Goal: Navigation & Orientation: Find specific page/section

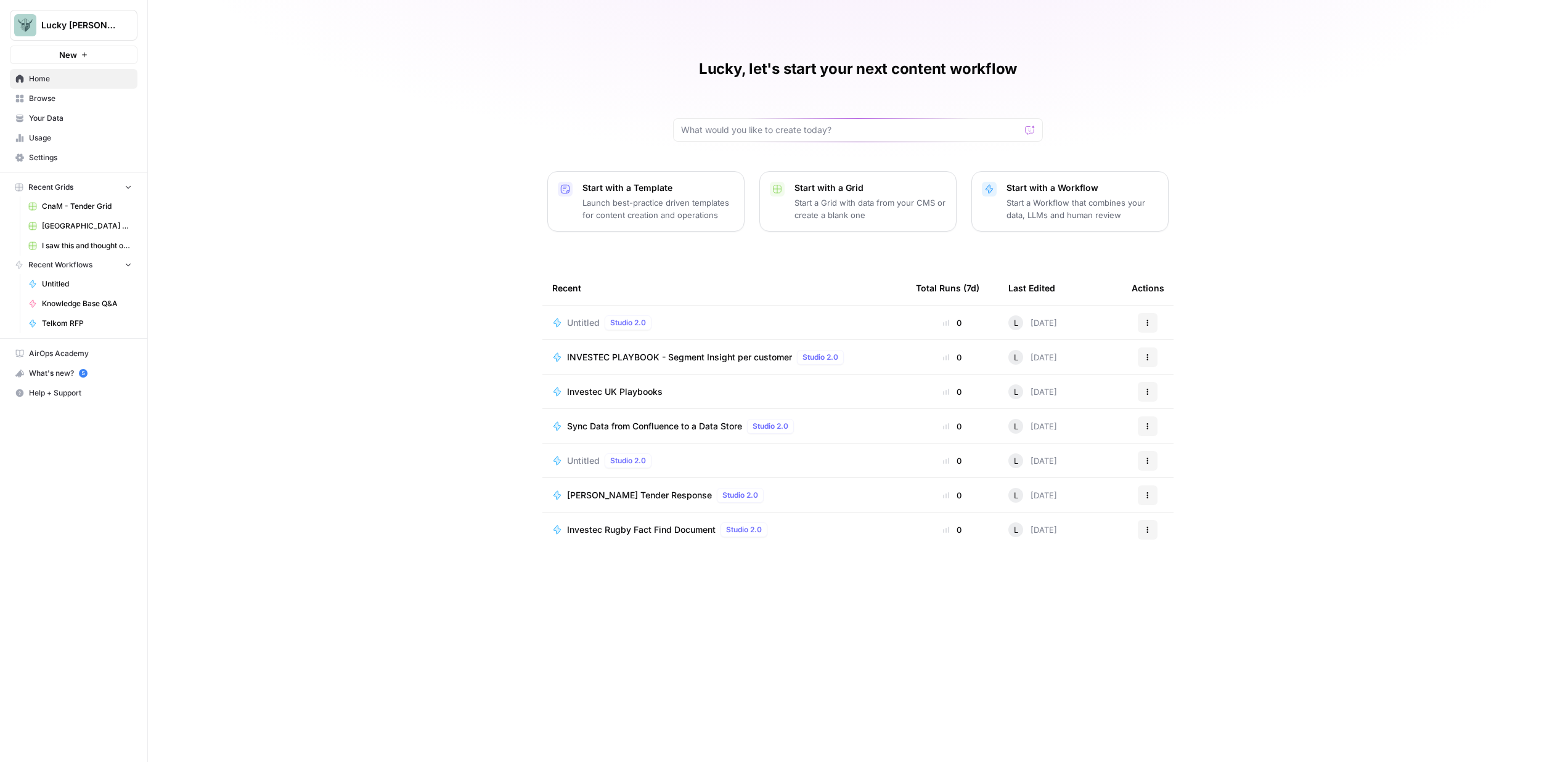
click at [83, 207] on span "CnaM - Tender Grid" at bounding box center [87, 207] width 90 height 11
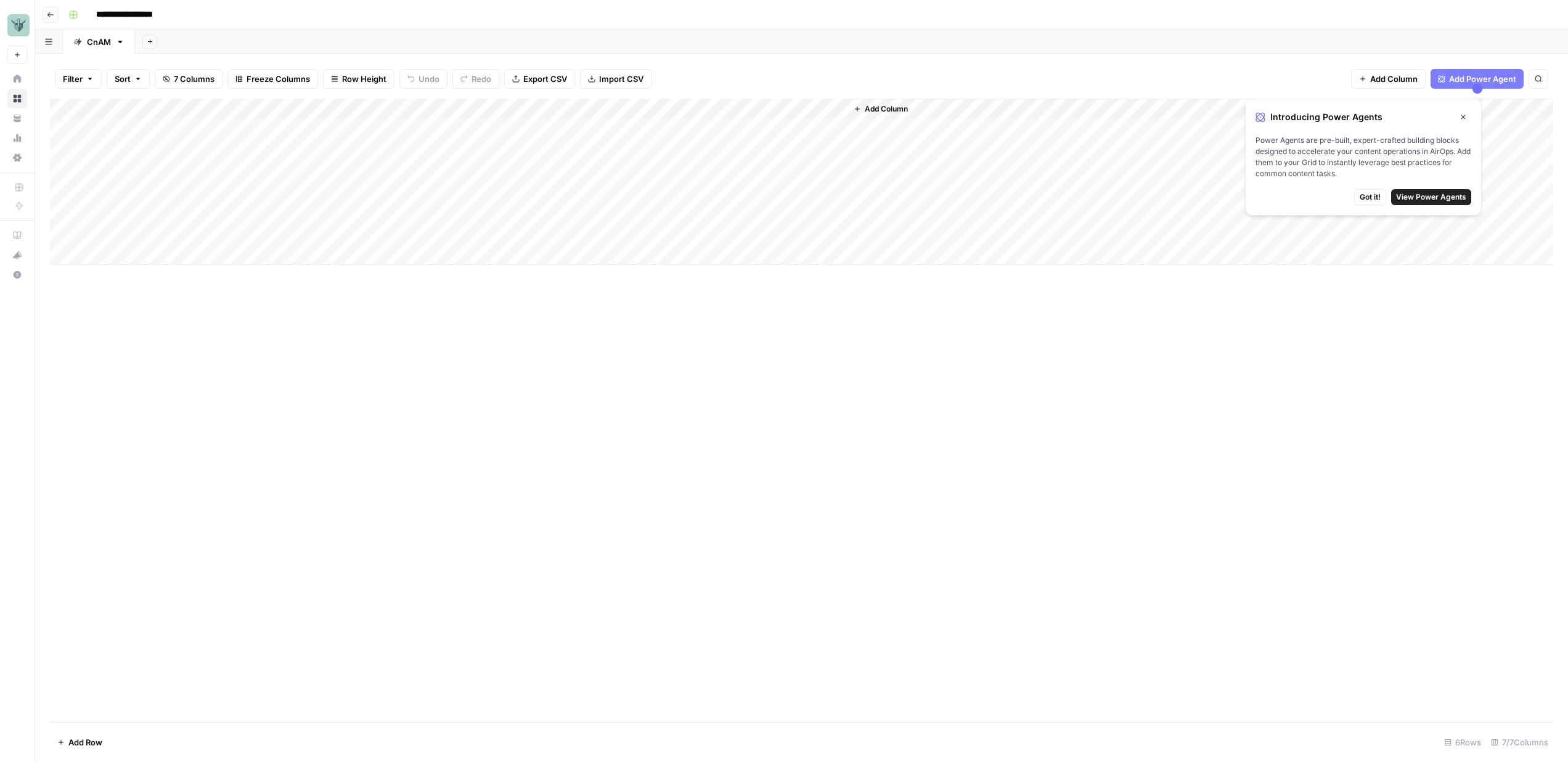
click at [457, 334] on div "Add Column" at bounding box center [801, 410] width 1504 height 624
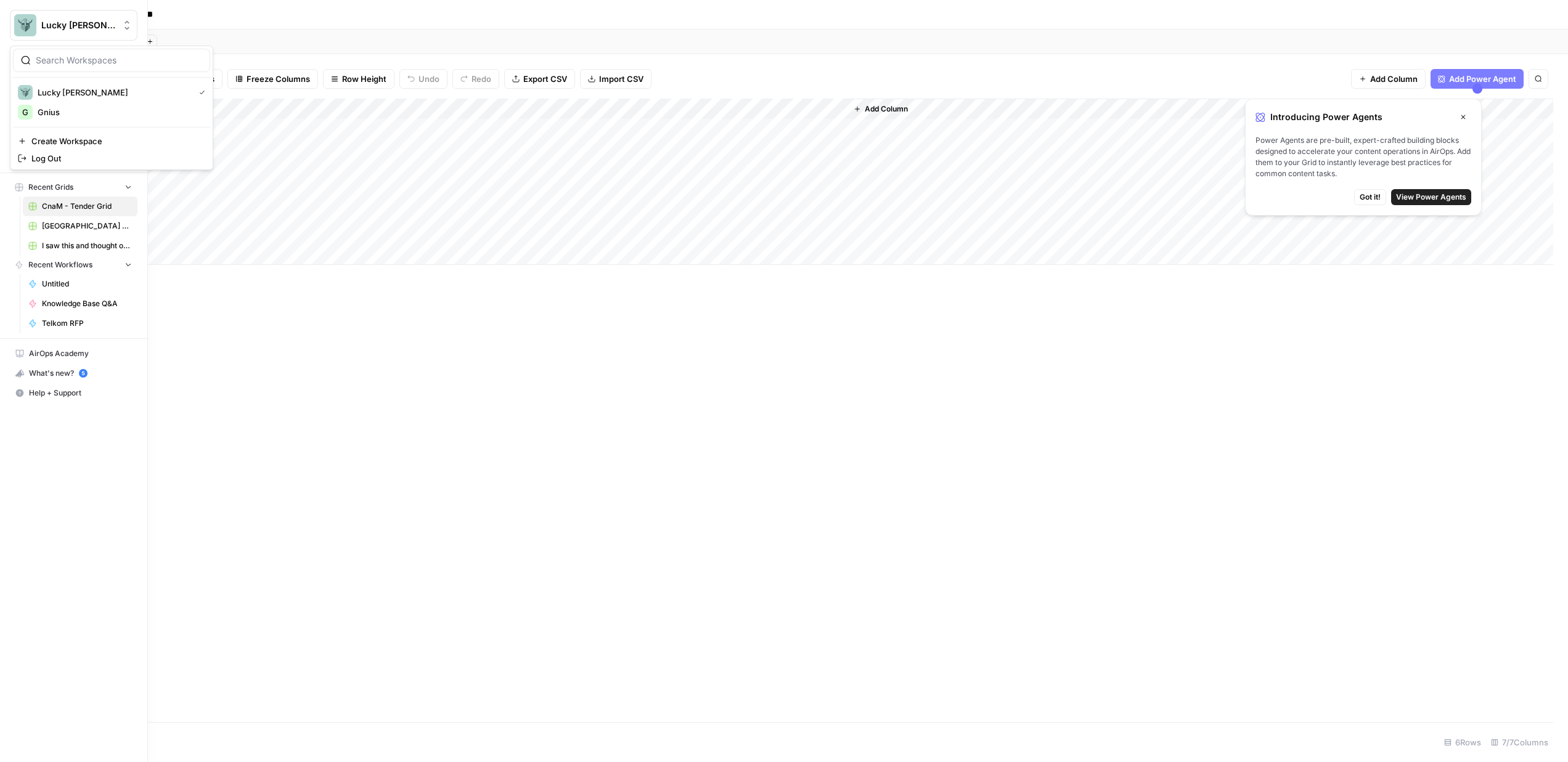
click at [28, 21] on img "Workspace: Lucky Beard" at bounding box center [25, 25] width 22 height 22
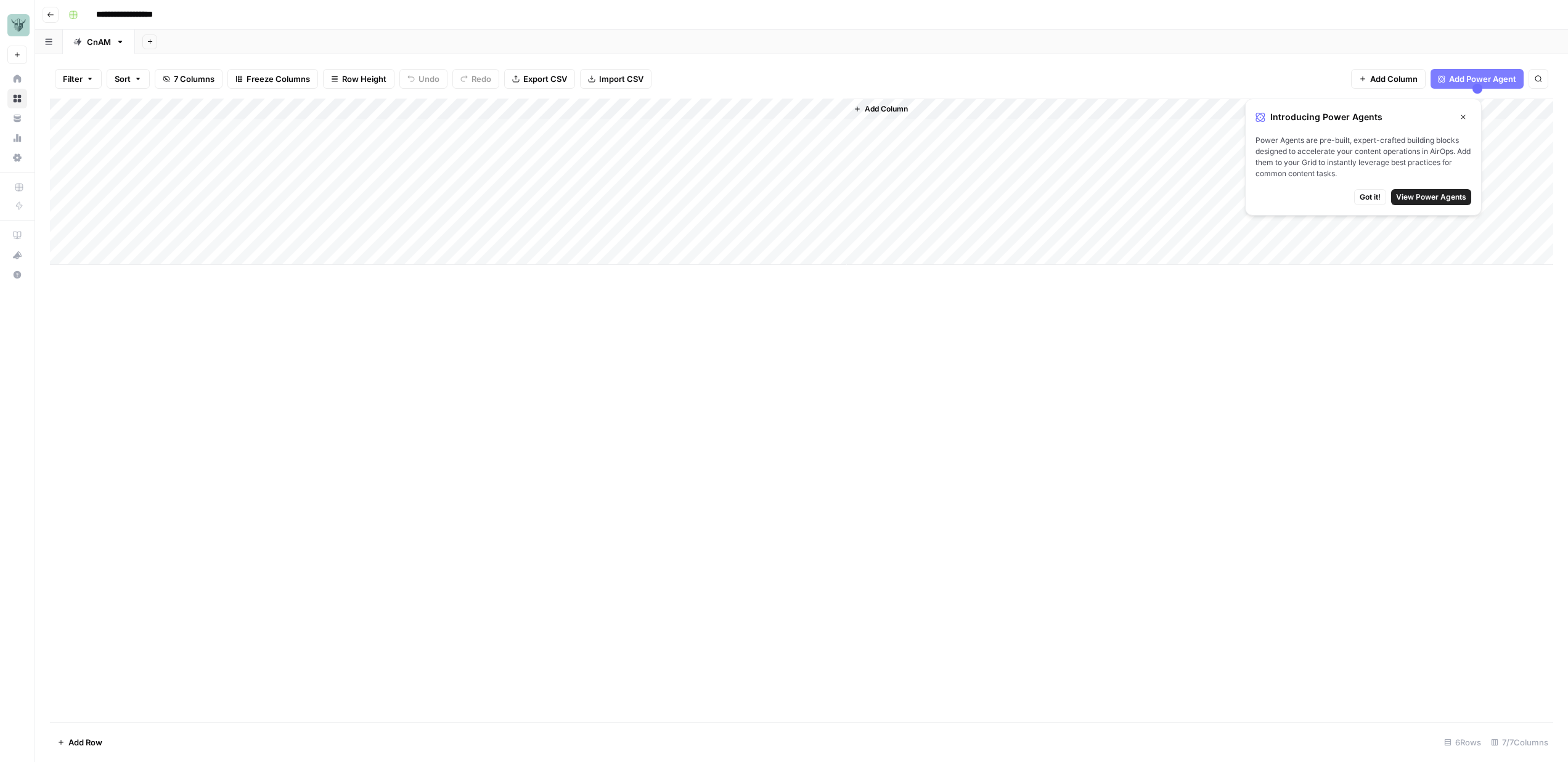
click at [211, 14] on div "**********" at bounding box center [809, 15] width 1492 height 20
click at [55, 17] on button "Go back" at bounding box center [51, 15] width 16 height 16
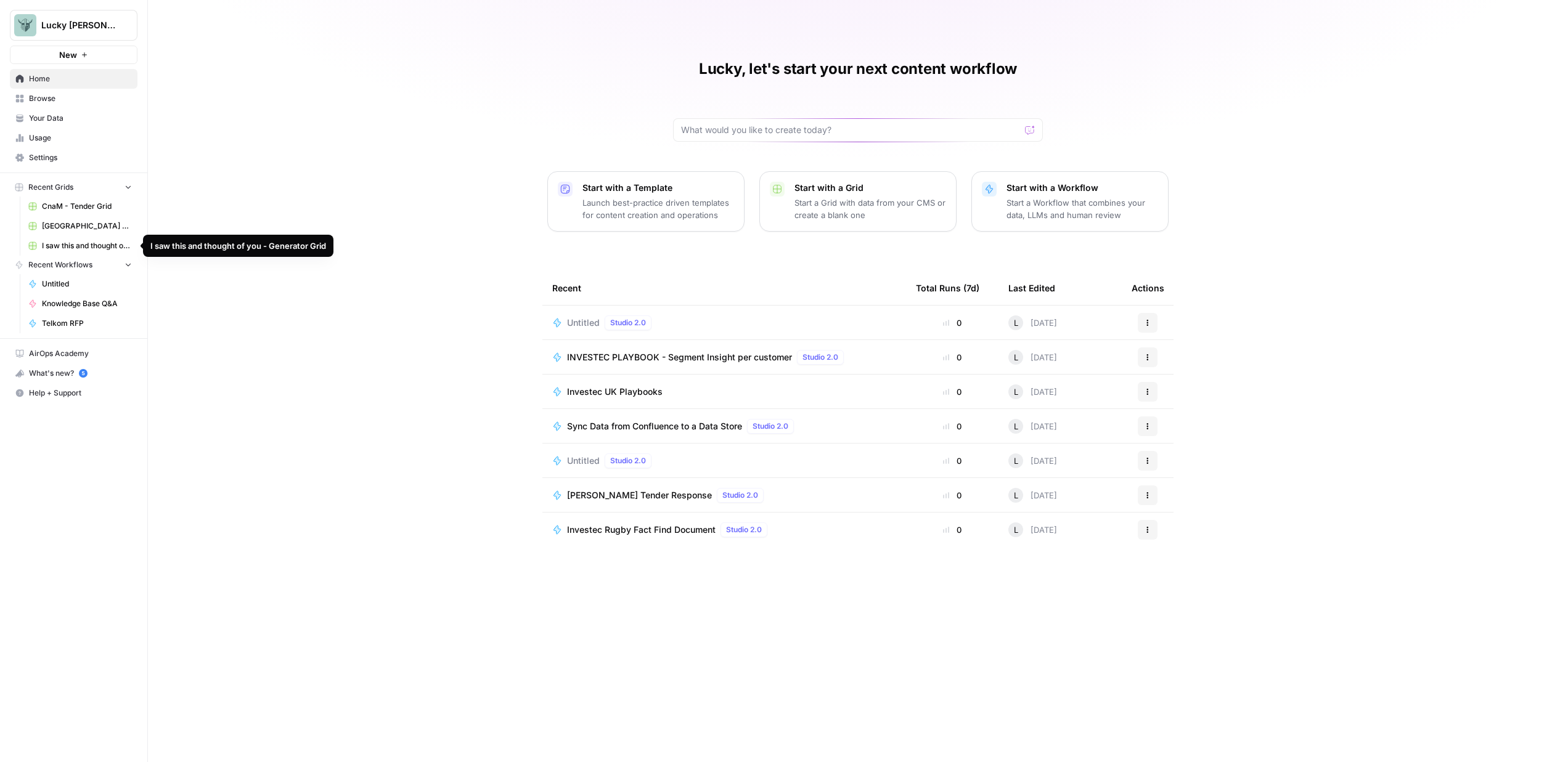
click at [84, 230] on span "[GEOGRAPHIC_DATA] Tender - Stories" at bounding box center [87, 227] width 90 height 11
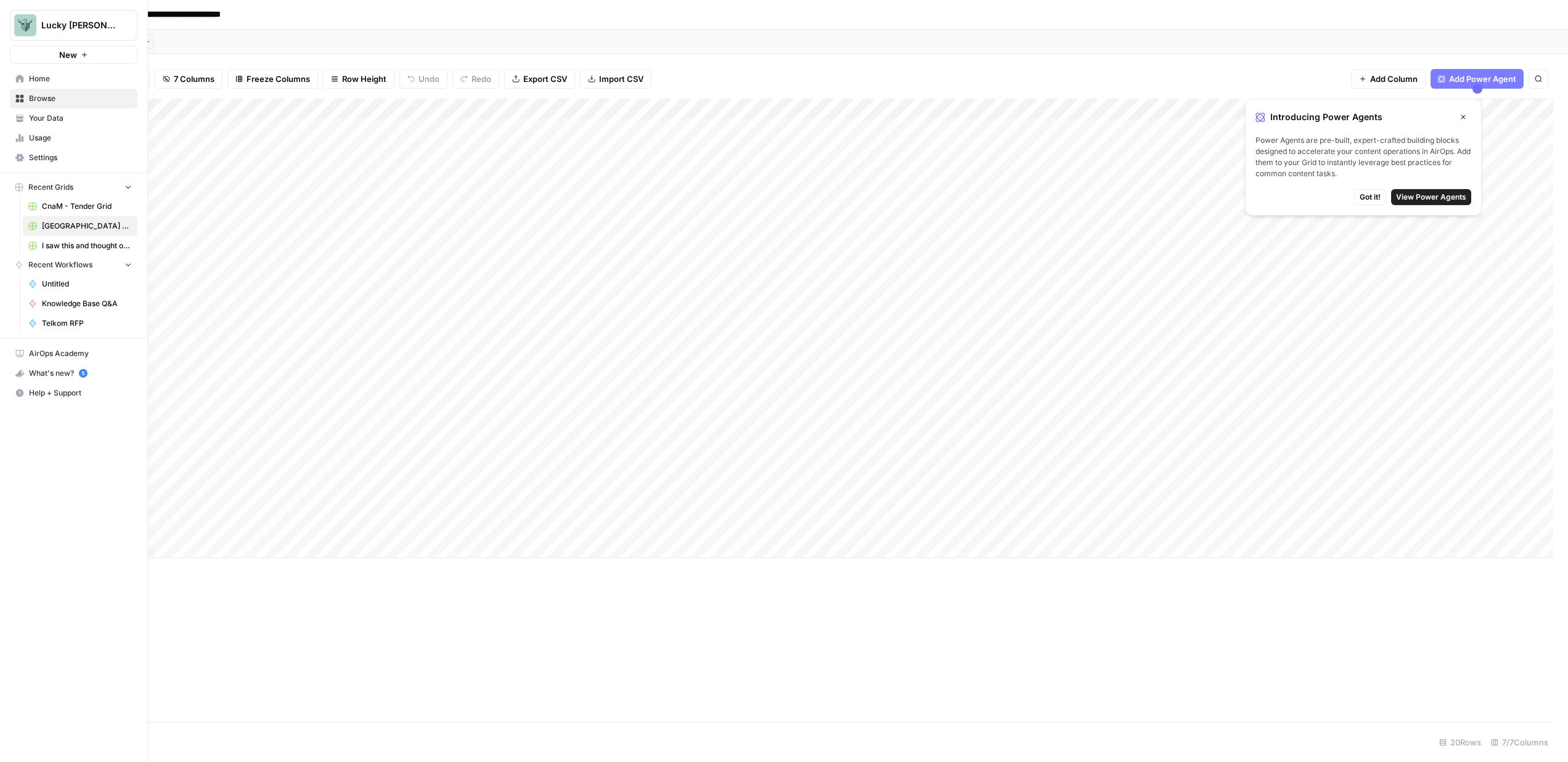
click at [61, 79] on span "Home" at bounding box center [81, 79] width 103 height 11
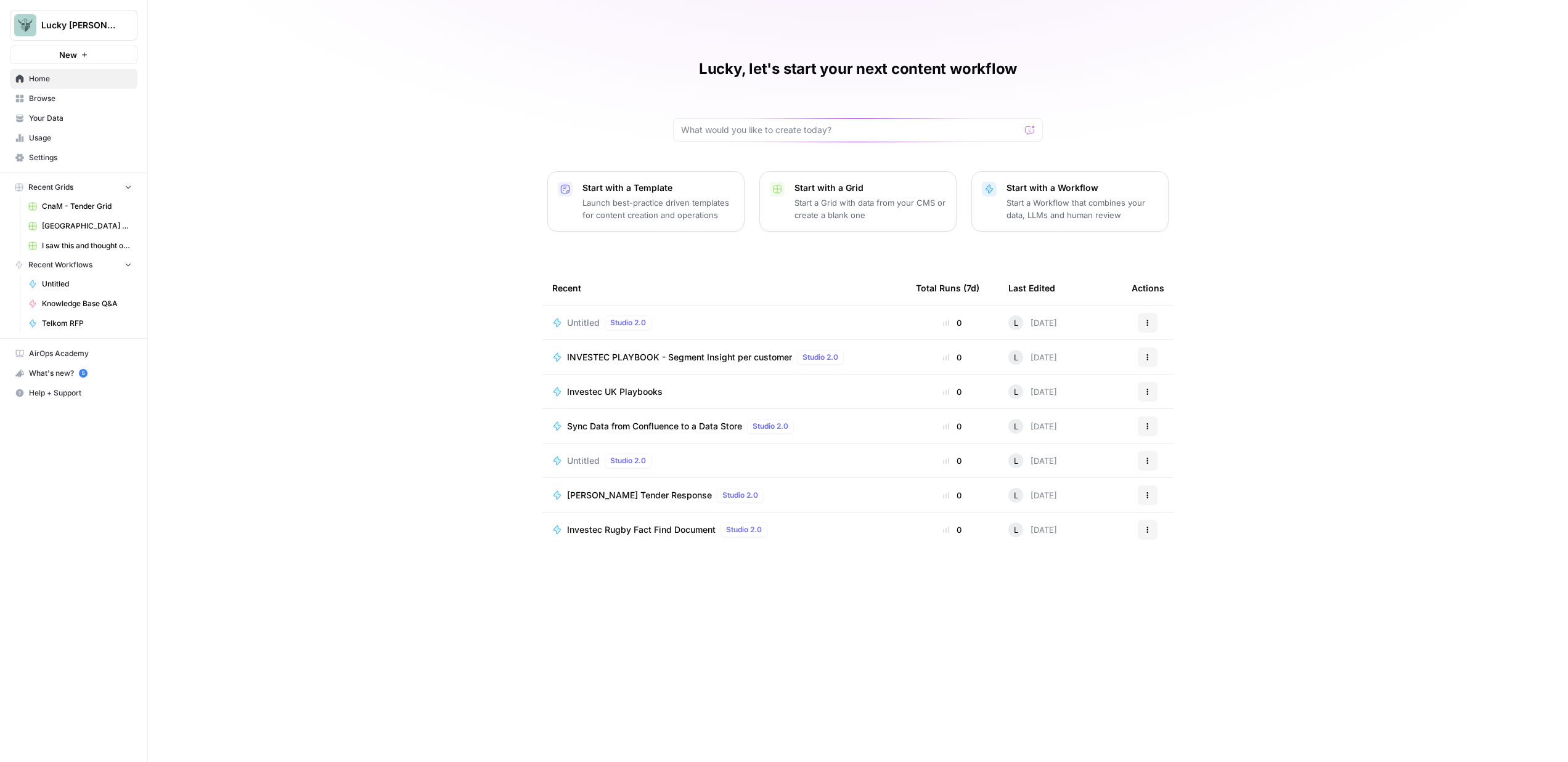
click at [60, 99] on span "Browse" at bounding box center [81, 99] width 103 height 11
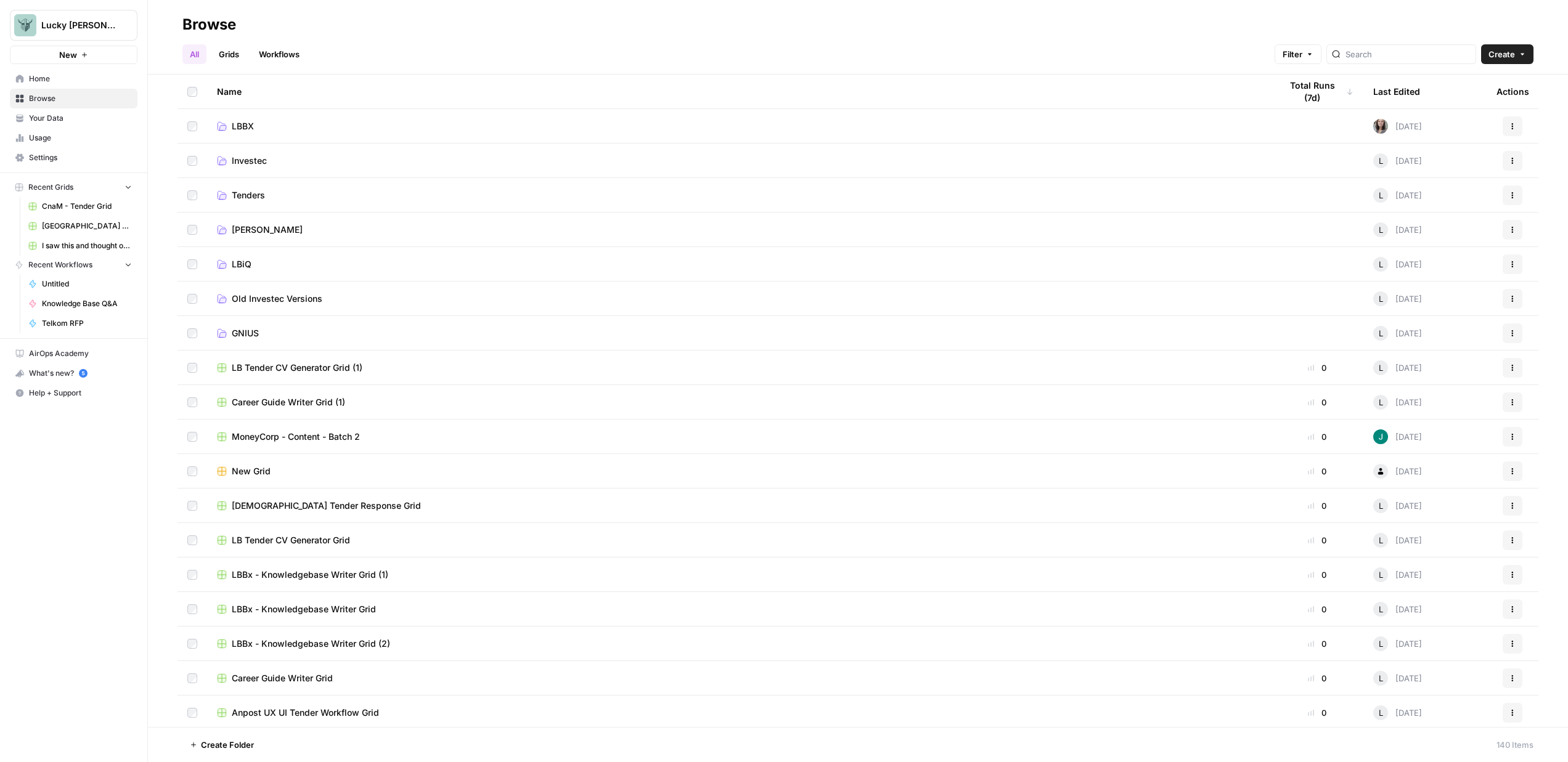
click at [252, 329] on span "GNIUS" at bounding box center [245, 333] width 27 height 12
